Goal: Transaction & Acquisition: Book appointment/travel/reservation

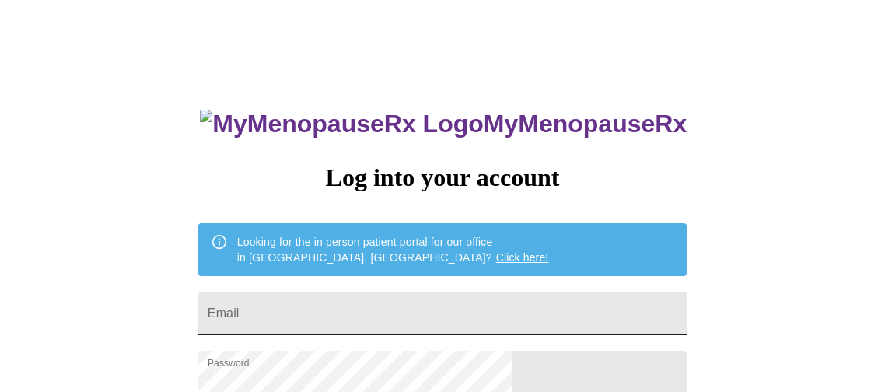
click at [447, 304] on input "Email" at bounding box center [442, 314] width 489 height 44
type input "chantaal.a@gmail.com"
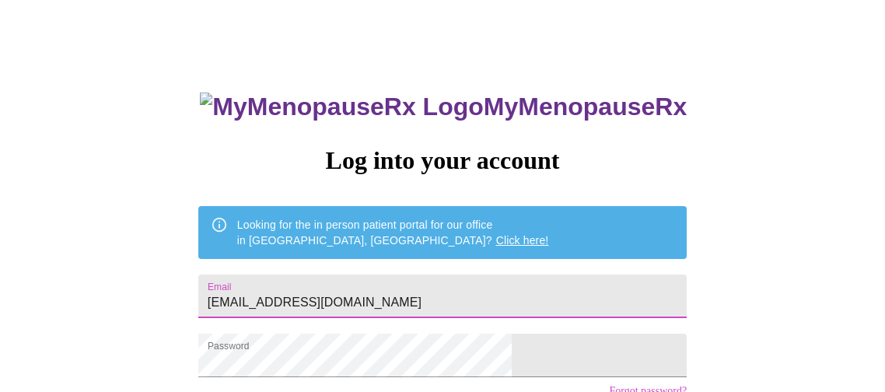
scroll to position [149, 0]
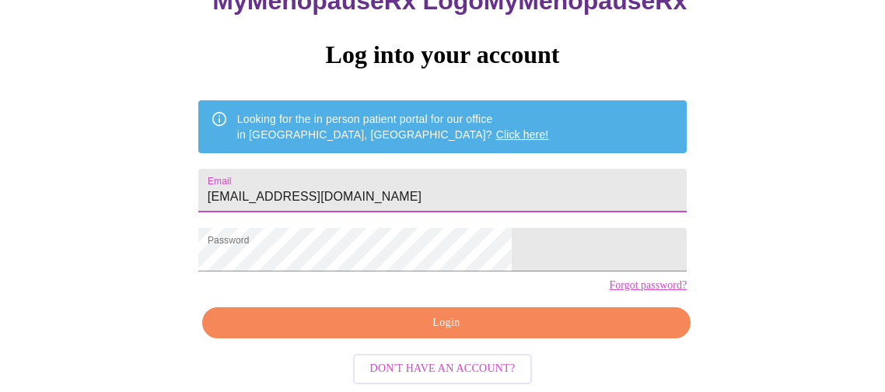
click at [459, 331] on span "Login" at bounding box center [446, 323] width 453 height 19
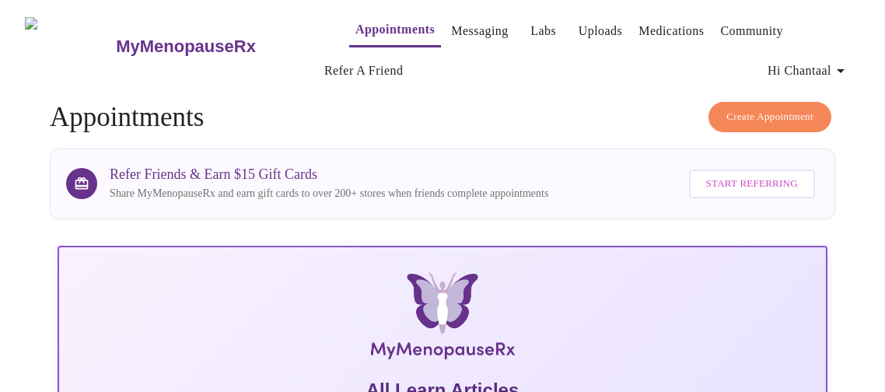
click at [361, 19] on link "Appointments" at bounding box center [395, 30] width 79 height 22
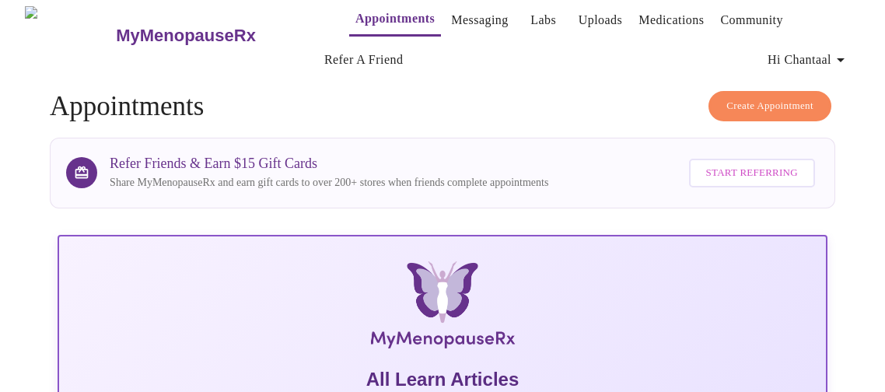
scroll to position [11, 0]
click at [711, 100] on button "Create Appointment" at bounding box center [770, 106] width 123 height 30
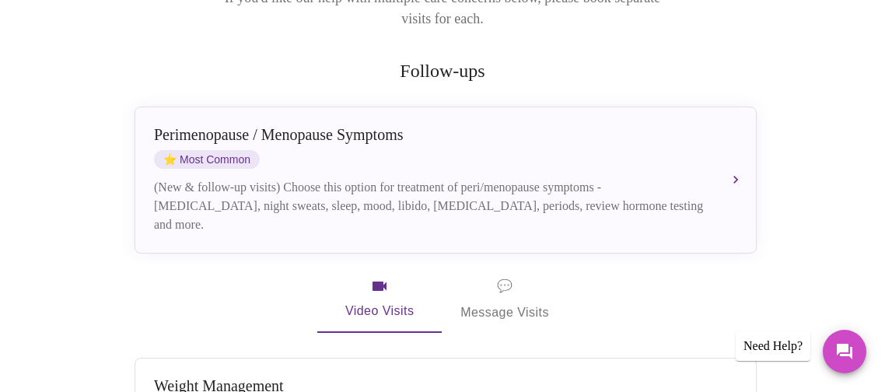
scroll to position [279, 0]
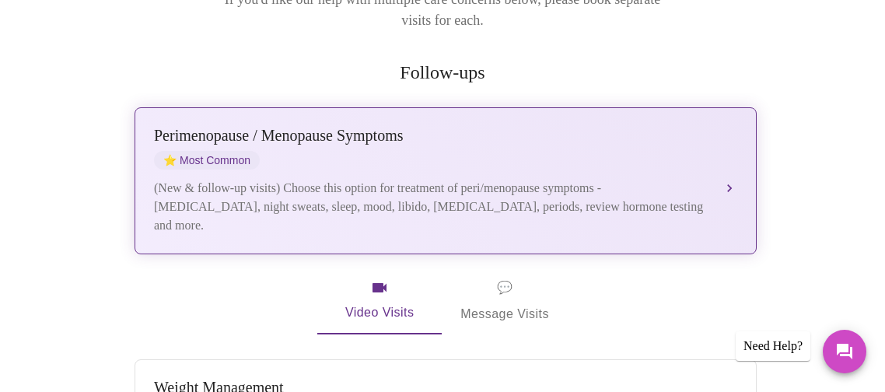
click at [619, 135] on div "Perimenopause / Menopause Symptoms ⭐ Most Common" at bounding box center [430, 148] width 552 height 43
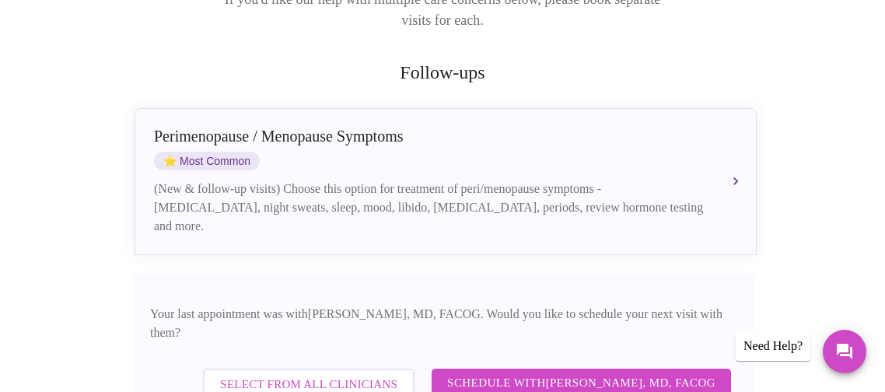
click at [549, 373] on span "Schedule with Dr. Heather Krantz, MD, FACOG" at bounding box center [581, 383] width 268 height 20
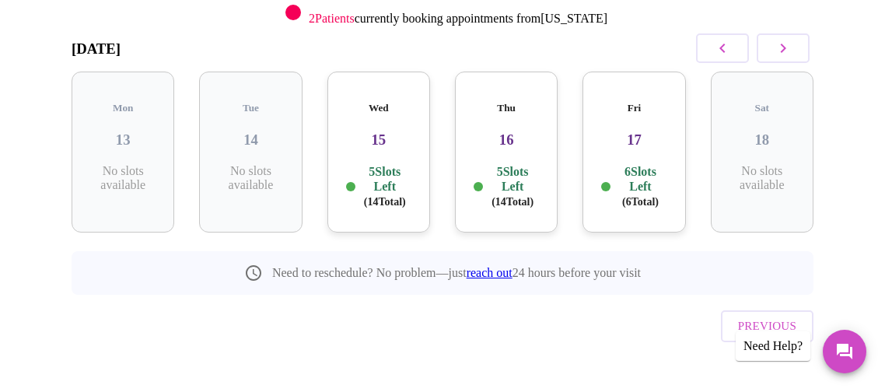
click at [777, 53] on button "button" at bounding box center [783, 48] width 53 height 30
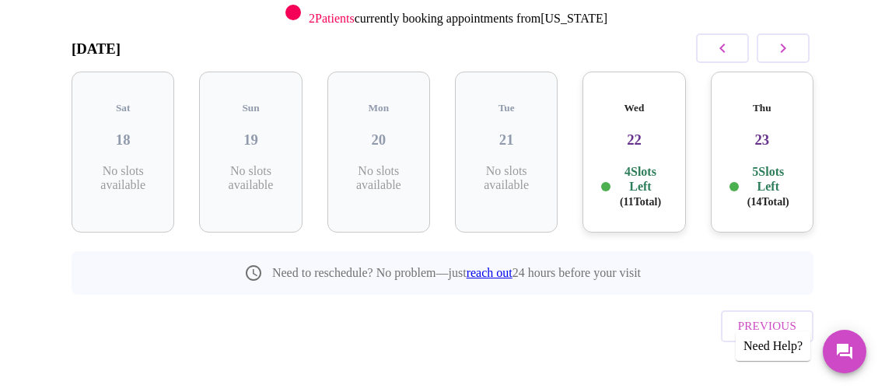
click at [636, 131] on h3 "22" at bounding box center [634, 139] width 78 height 17
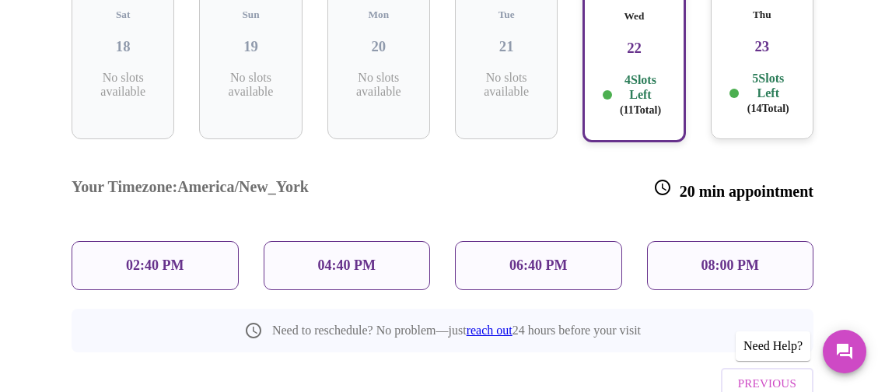
scroll to position [334, 0]
click at [729, 240] on div "08:00 PM" at bounding box center [730, 264] width 167 height 49
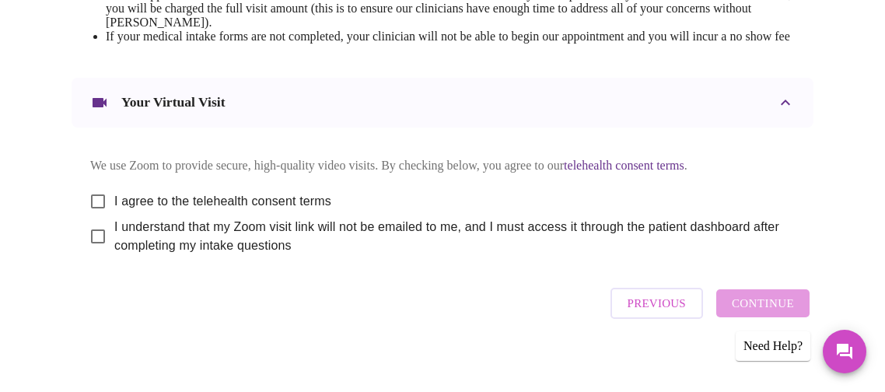
scroll to position [799, 0]
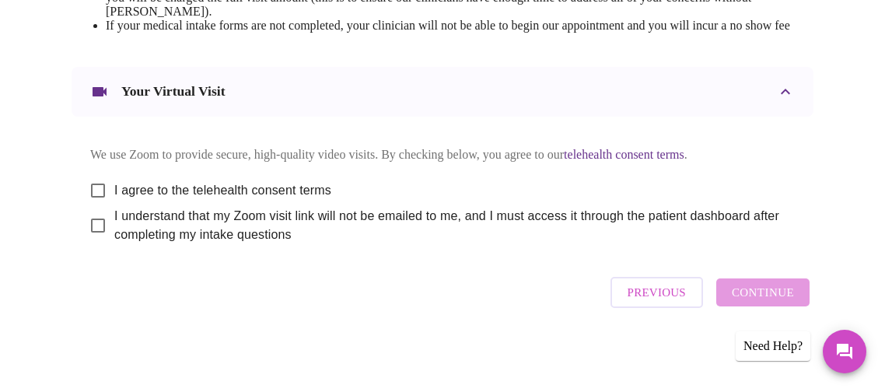
click at [187, 200] on span "I agree to the telehealth consent terms" at bounding box center [222, 190] width 217 height 19
click at [114, 201] on input "I agree to the telehealth consent terms" at bounding box center [98, 190] width 33 height 33
checkbox input "true"
click at [175, 234] on span "I understand that my Zoom visit link will not be emailed to me, and I must acce…" at bounding box center [448, 225] width 668 height 37
click at [114, 234] on input "I understand that my Zoom visit link will not be emailed to me, and I must acce…" at bounding box center [98, 225] width 33 height 33
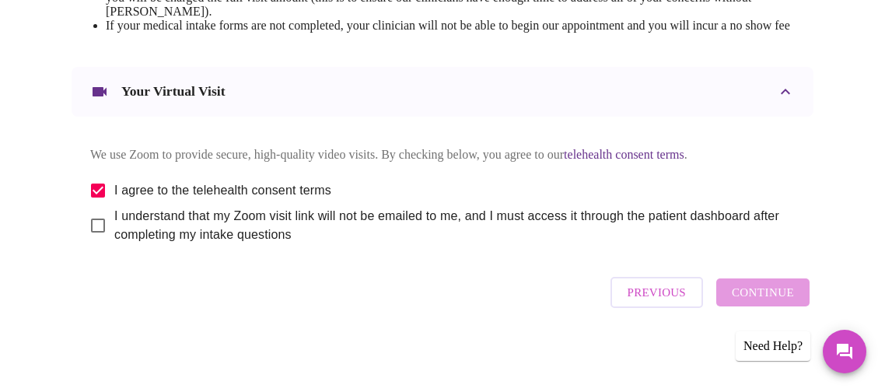
checkbox input "true"
click at [759, 303] on span "Continue" at bounding box center [763, 292] width 62 height 20
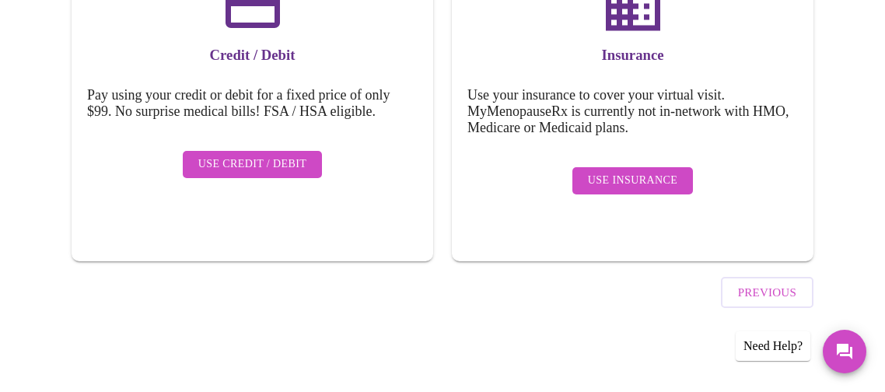
scroll to position [291, 0]
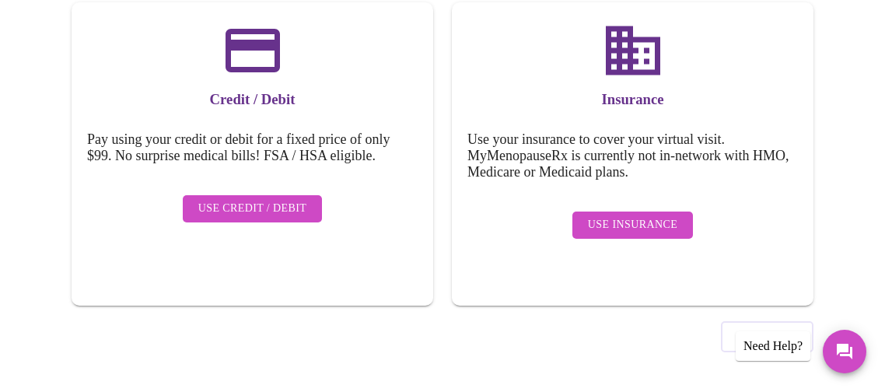
click at [289, 199] on span "Use Credit / Debit" at bounding box center [252, 208] width 109 height 19
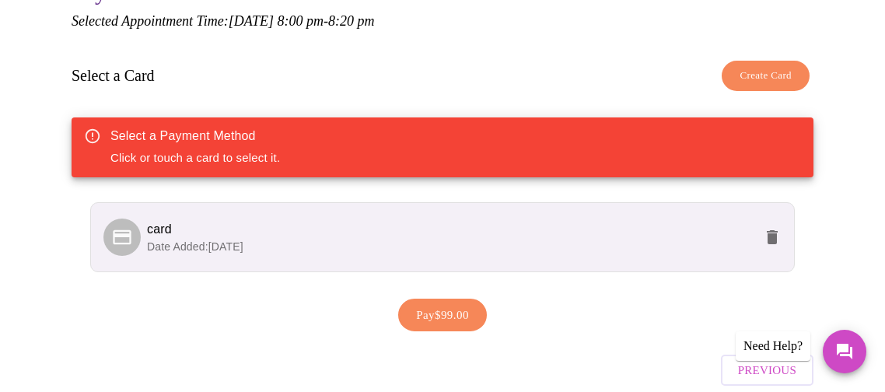
scroll to position [199, 0]
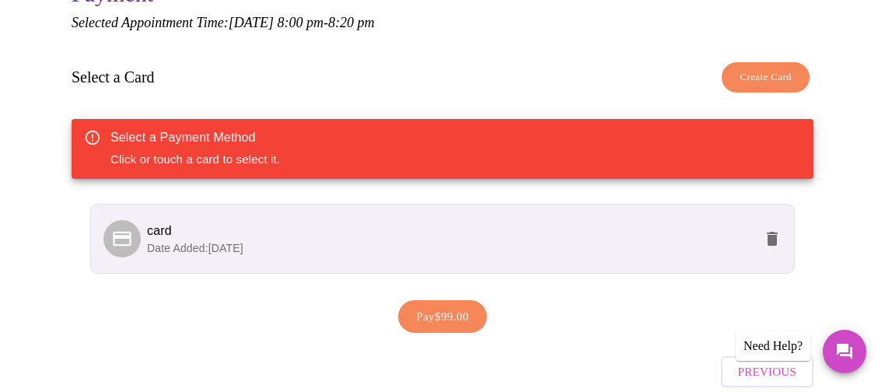
click at [416, 310] on span "Pay $99.00" at bounding box center [442, 317] width 53 height 20
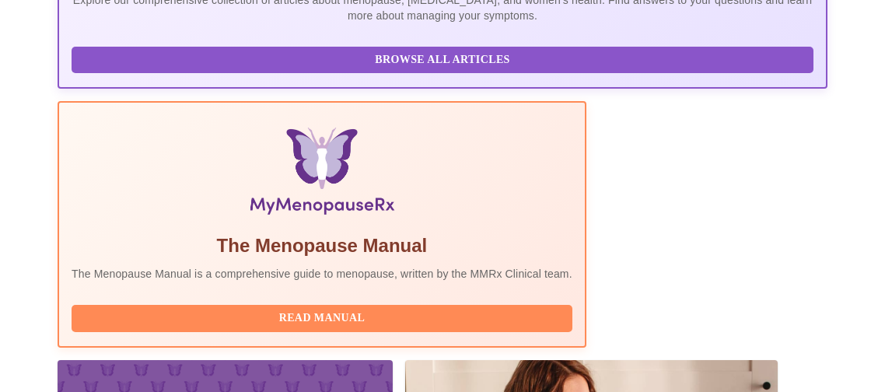
scroll to position [422, 0]
